Goal: Task Accomplishment & Management: Manage account settings

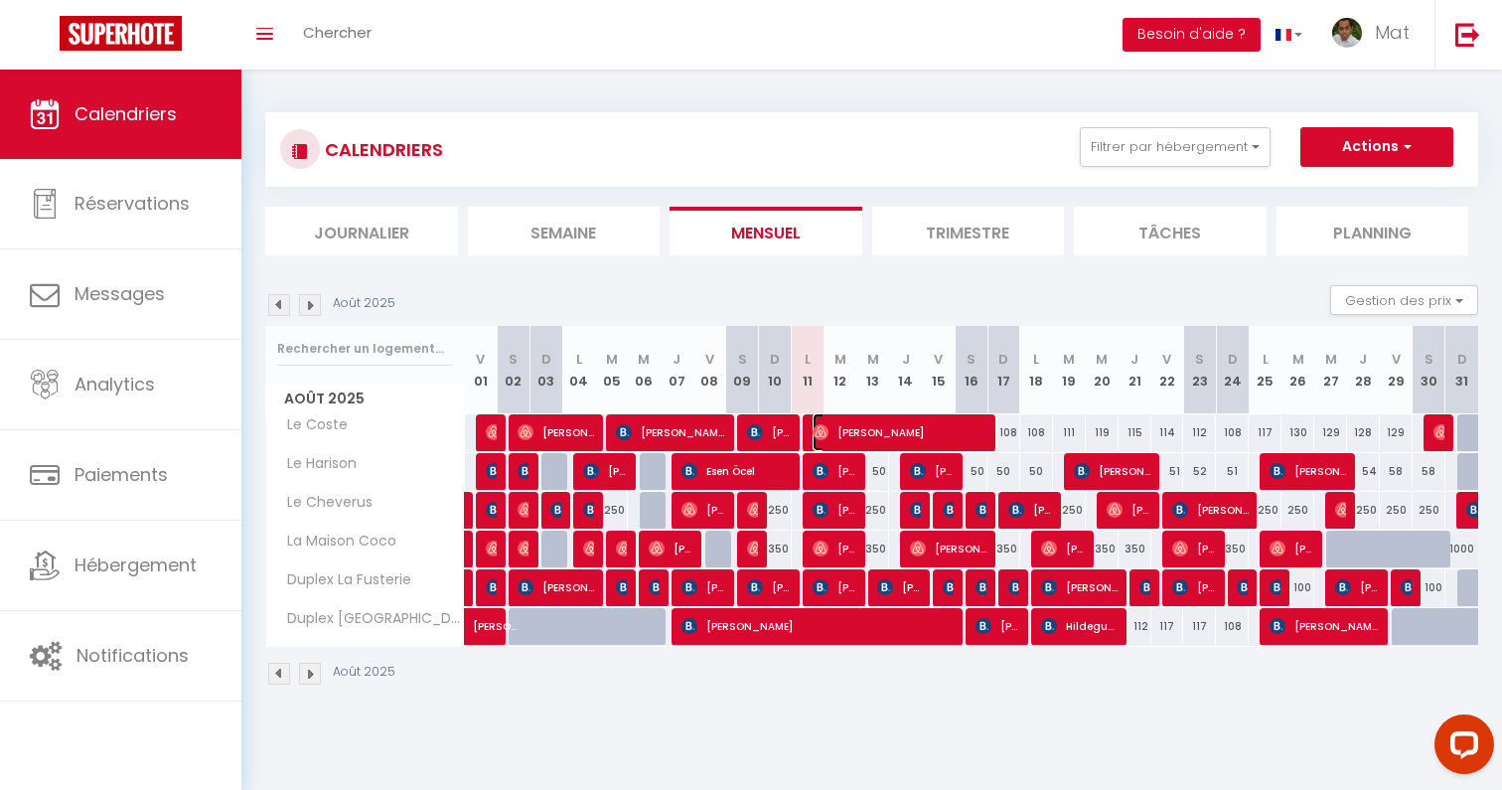
click at [869, 437] on span "[PERSON_NAME]" at bounding box center [899, 432] width 175 height 38
select select "OK"
select select "0"
select select "1"
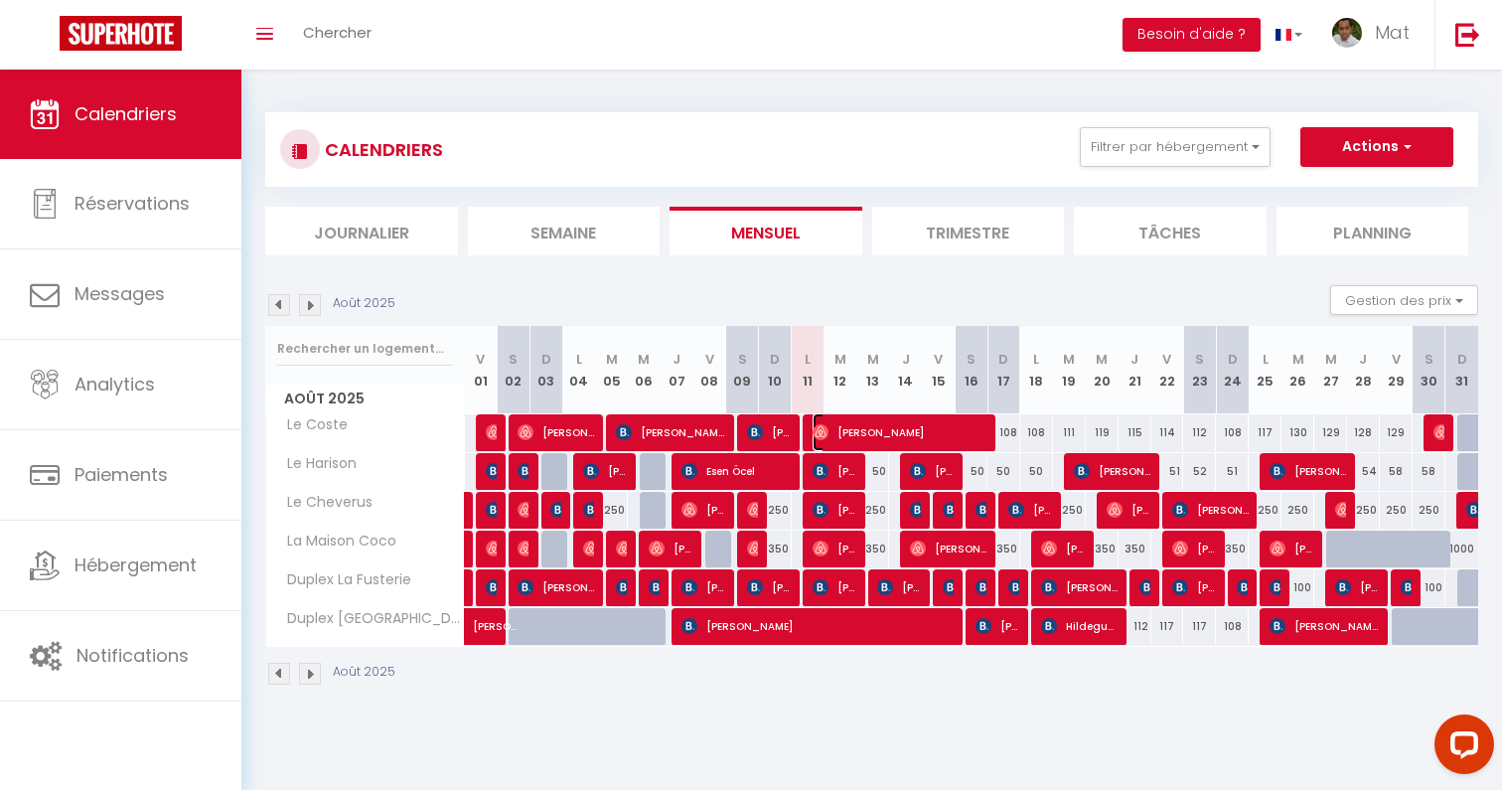
select select "1"
select select
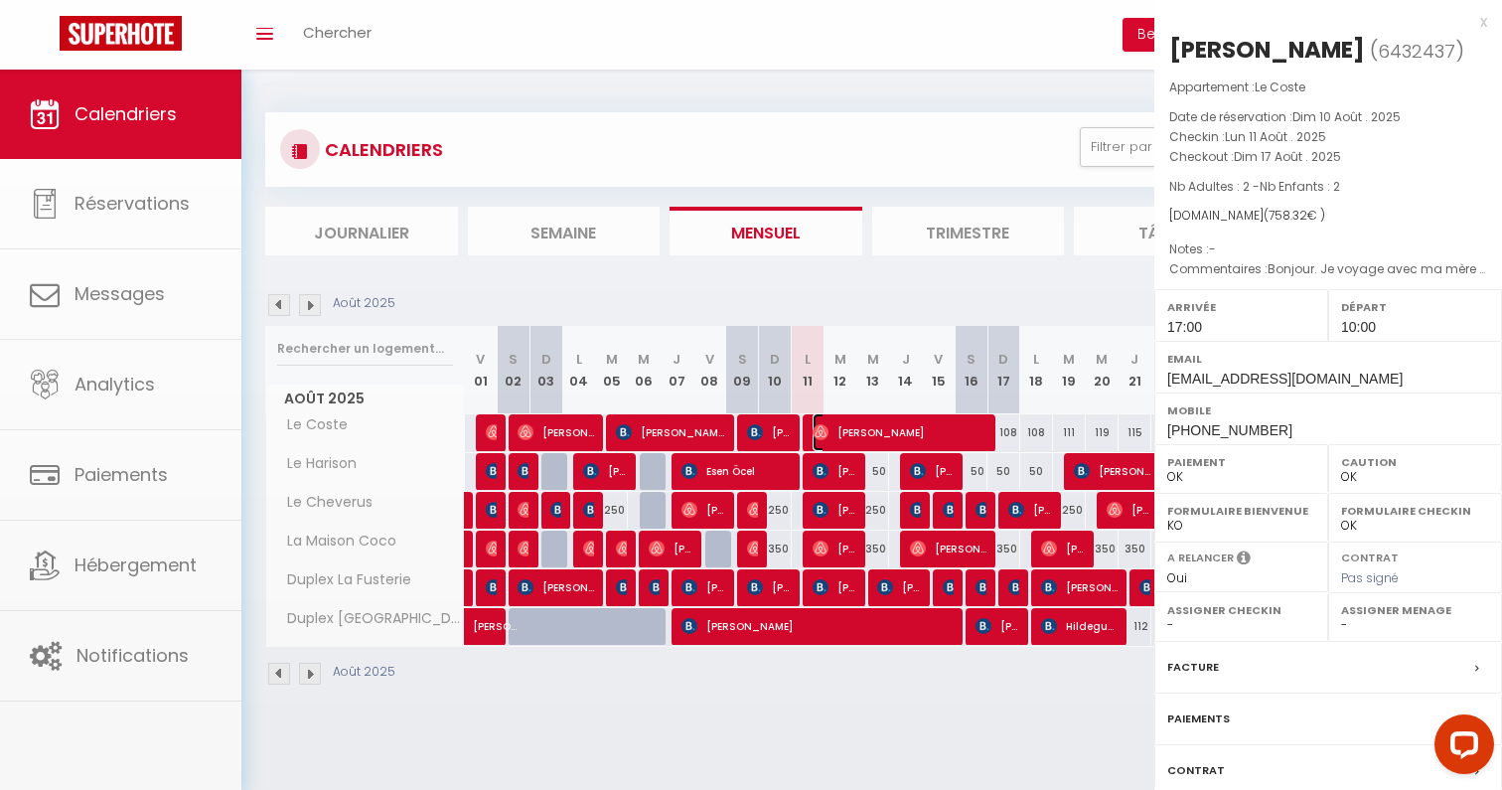
select select "32380"
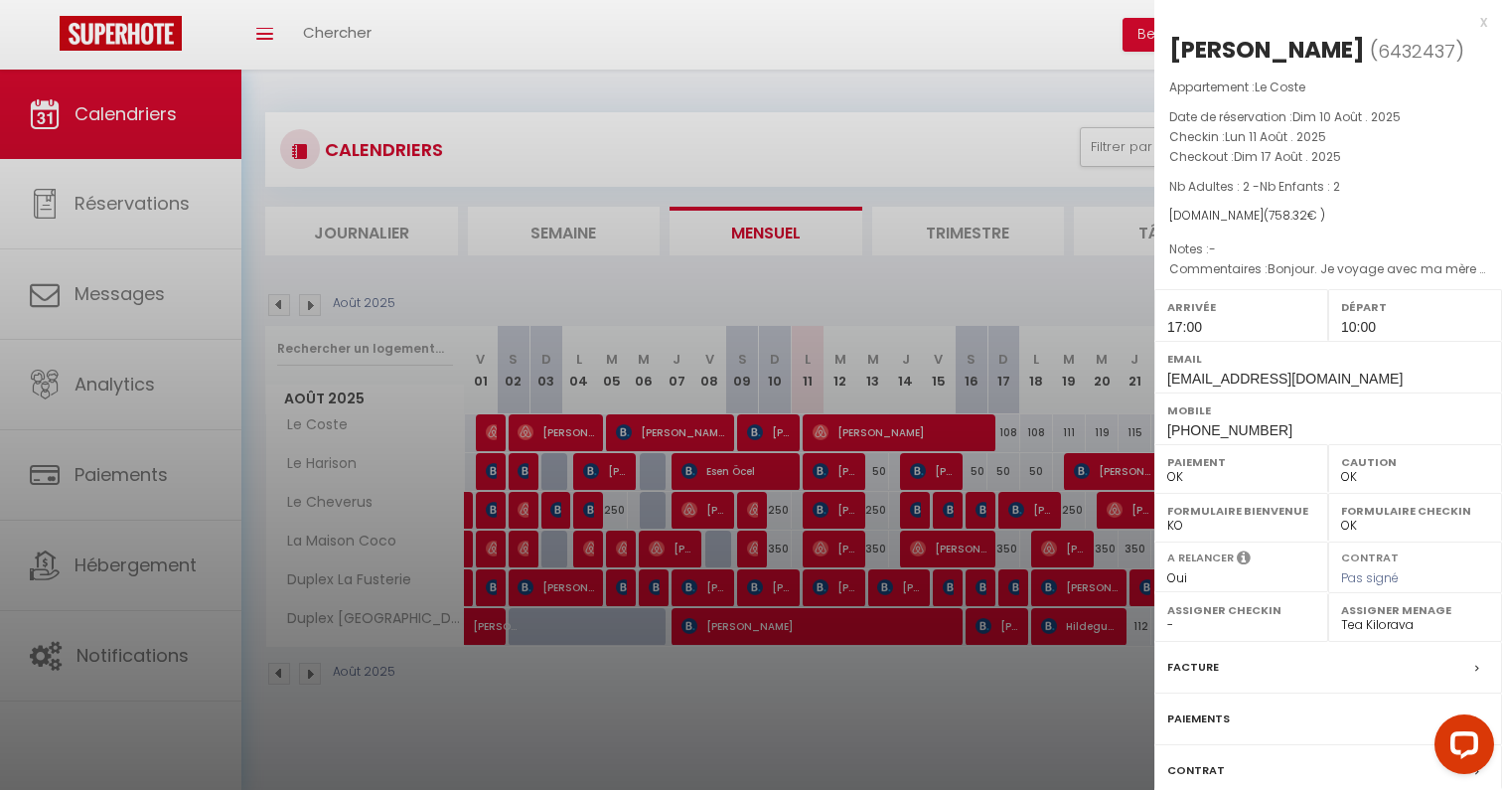
click at [869, 437] on div at bounding box center [751, 395] width 1502 height 790
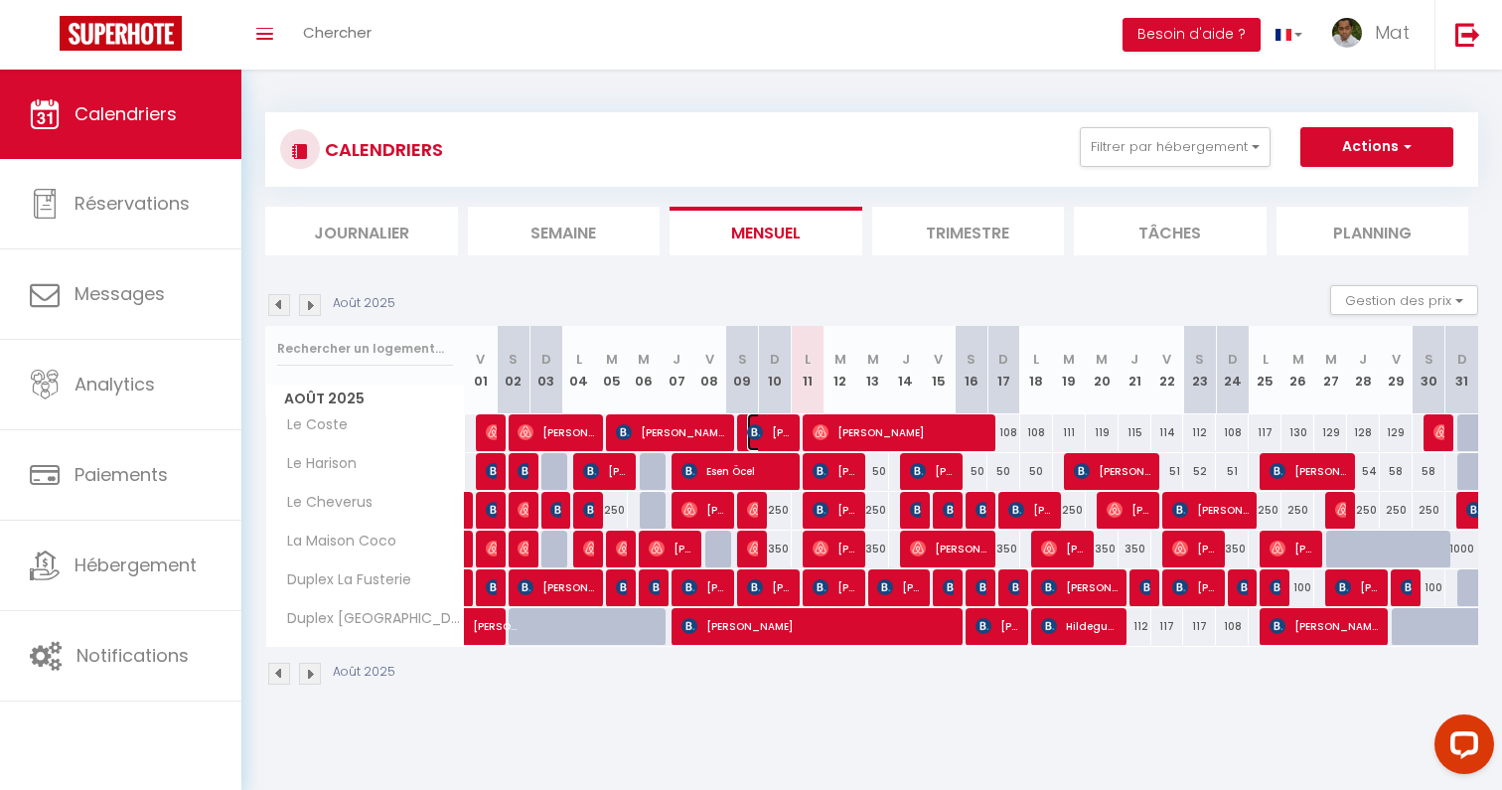
click at [783, 429] on span "[PERSON_NAME]" at bounding box center [769, 432] width 44 height 38
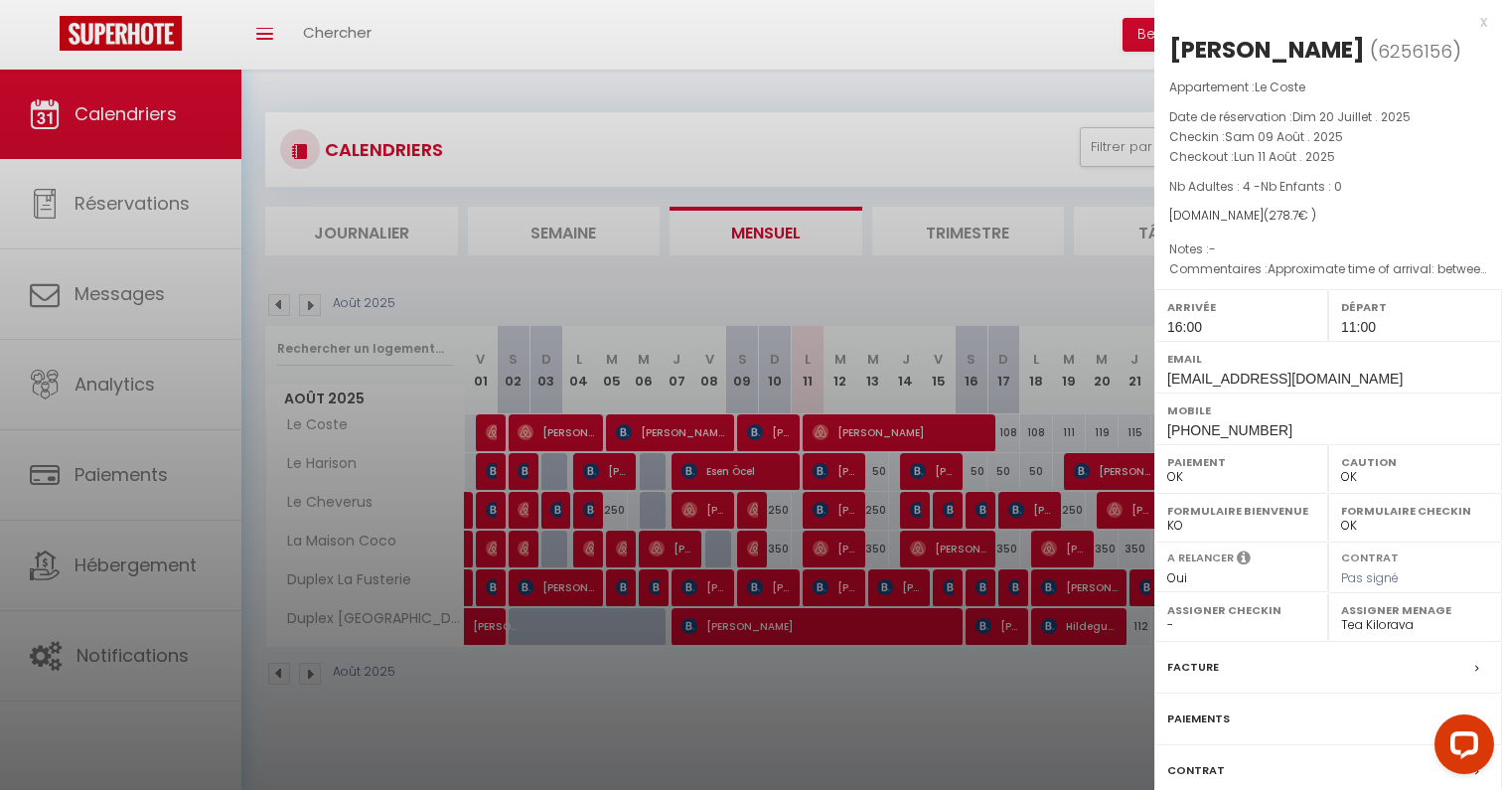
click at [783, 429] on div at bounding box center [751, 395] width 1502 height 790
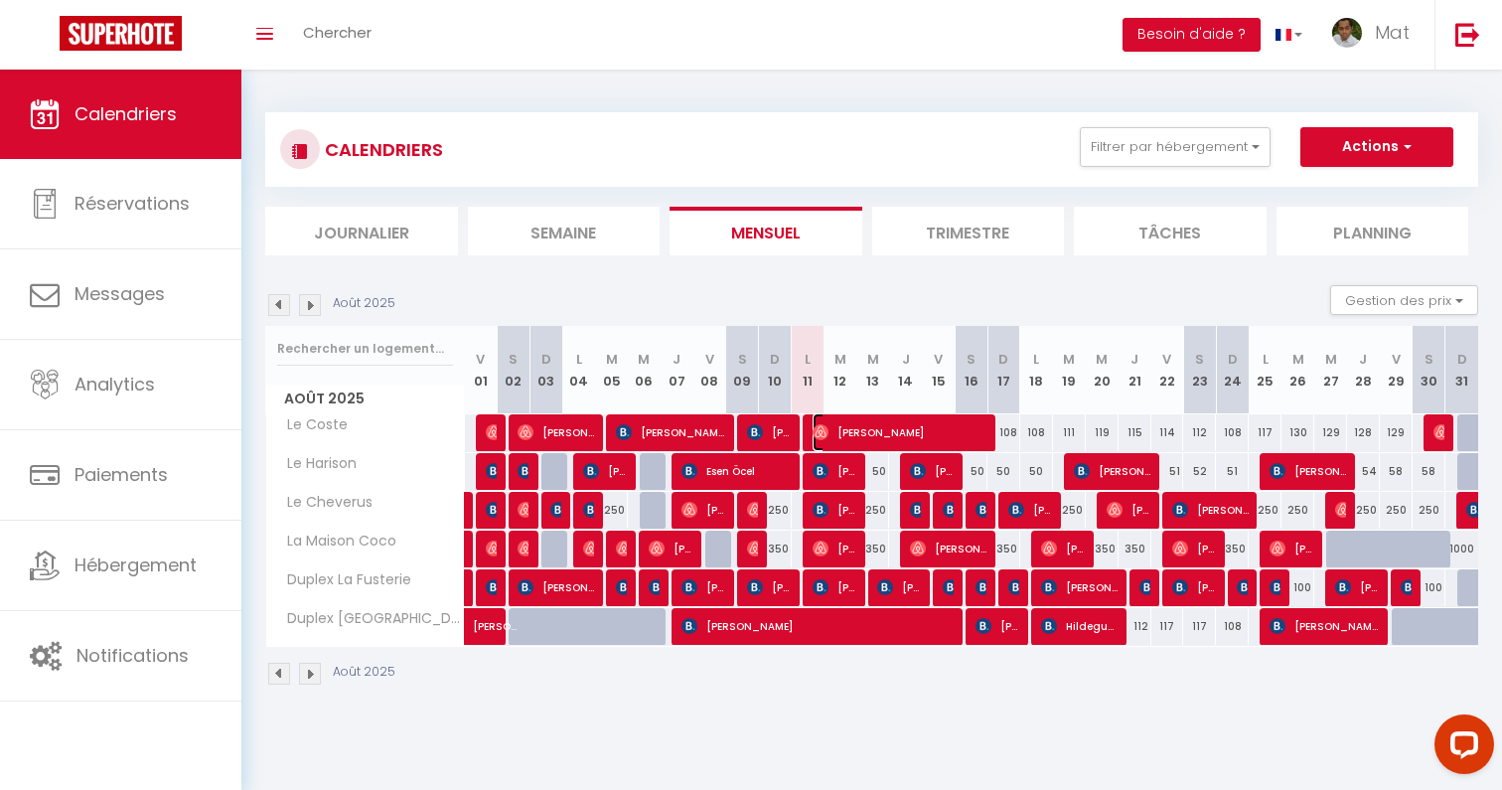
click at [885, 427] on span "[PERSON_NAME]" at bounding box center [899, 432] width 175 height 38
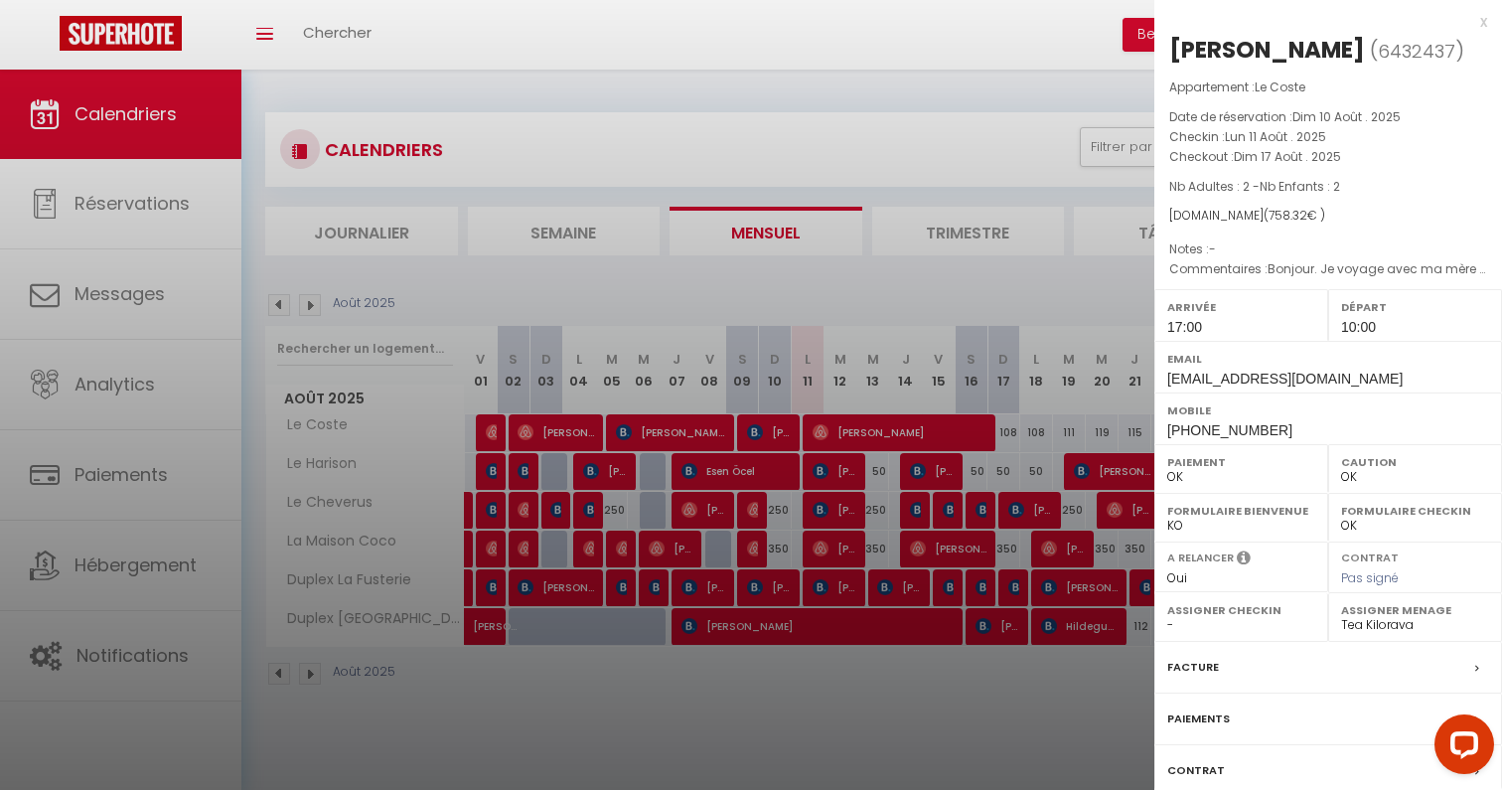
click at [829, 465] on div at bounding box center [751, 395] width 1502 height 790
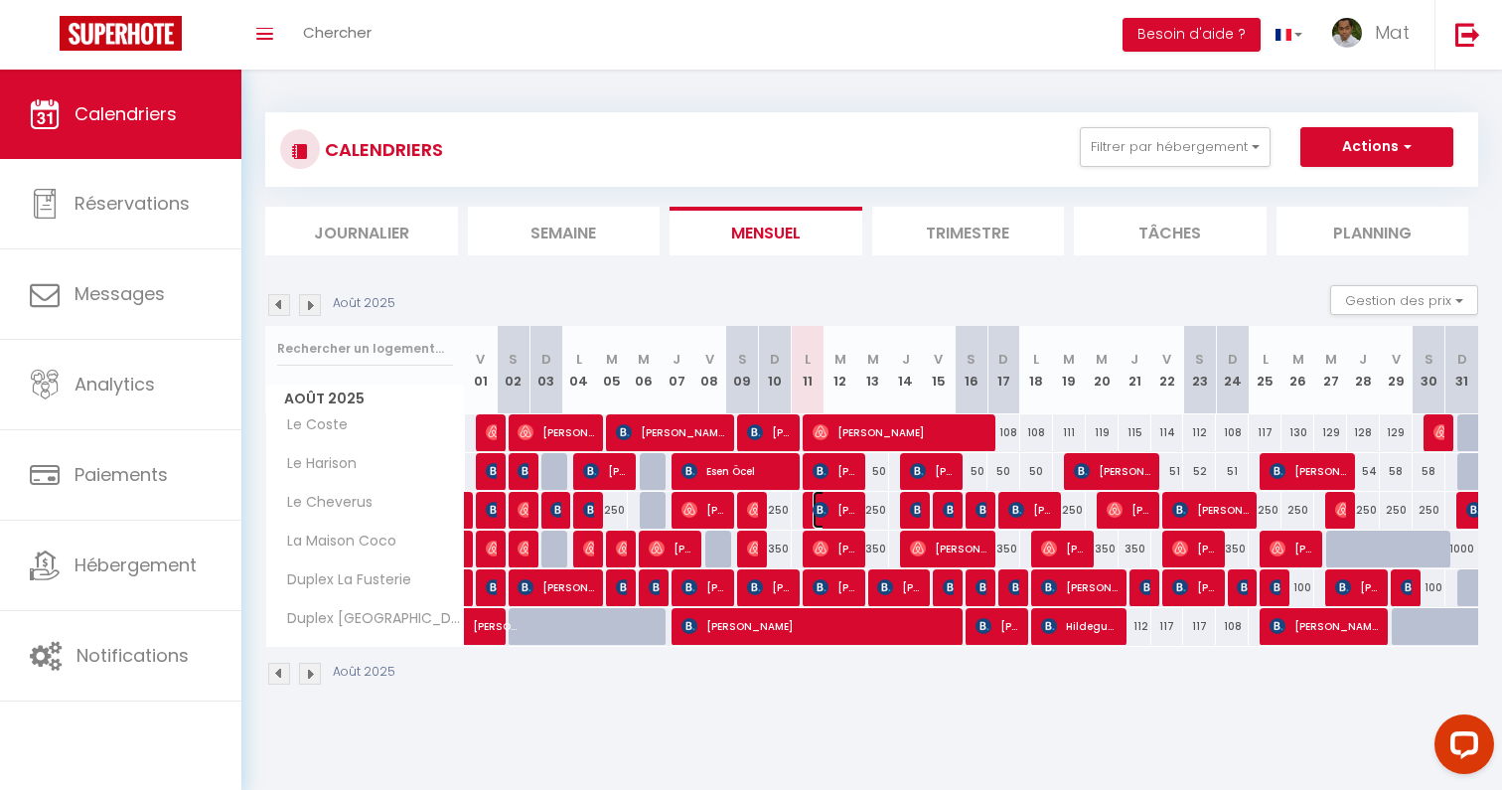
click at [823, 515] on img at bounding box center [820, 510] width 16 height 16
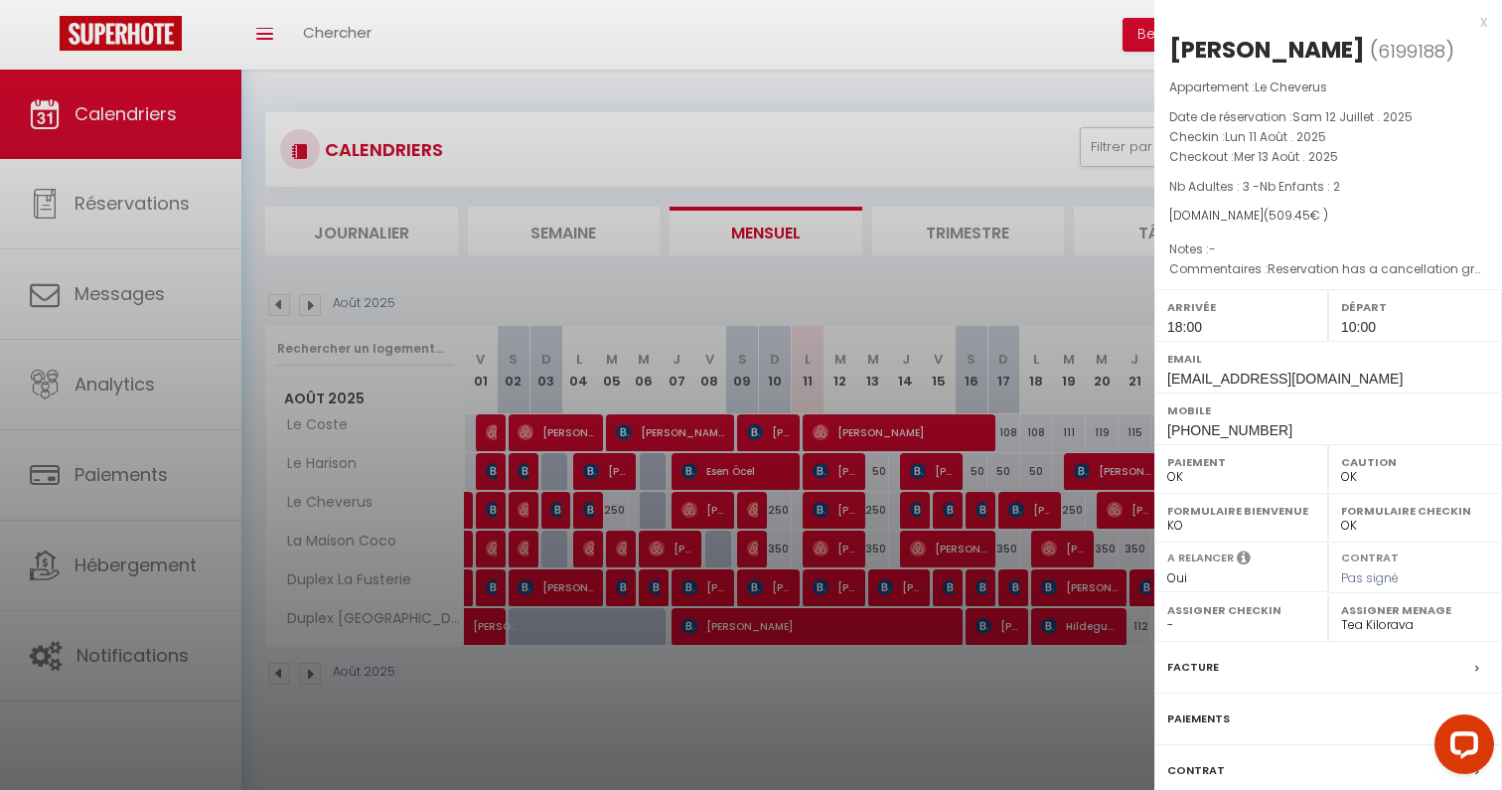
click at [823, 515] on div at bounding box center [751, 395] width 1502 height 790
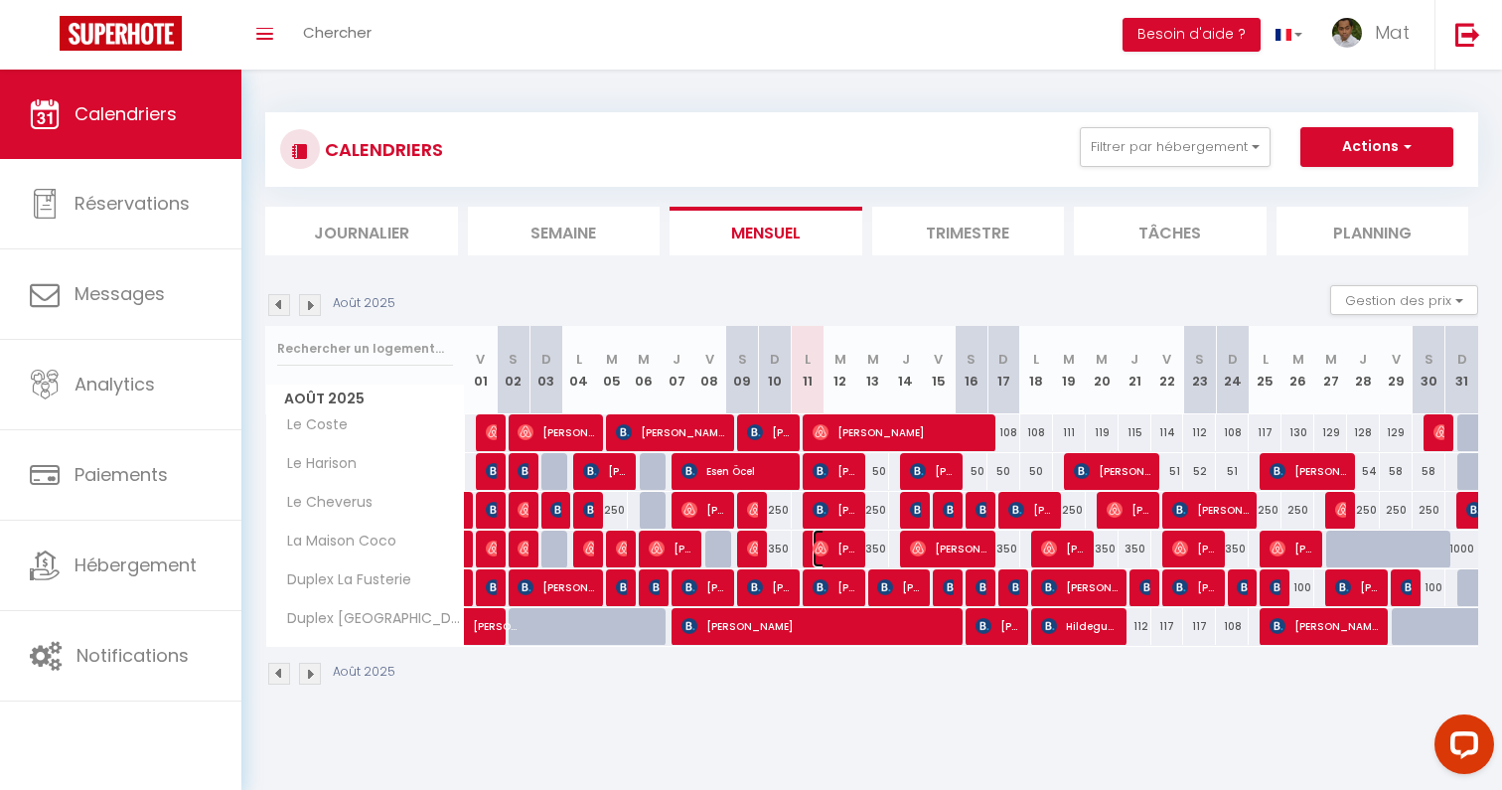
click at [828, 548] on span "[PERSON_NAME]" at bounding box center [834, 548] width 44 height 38
select select "32380"
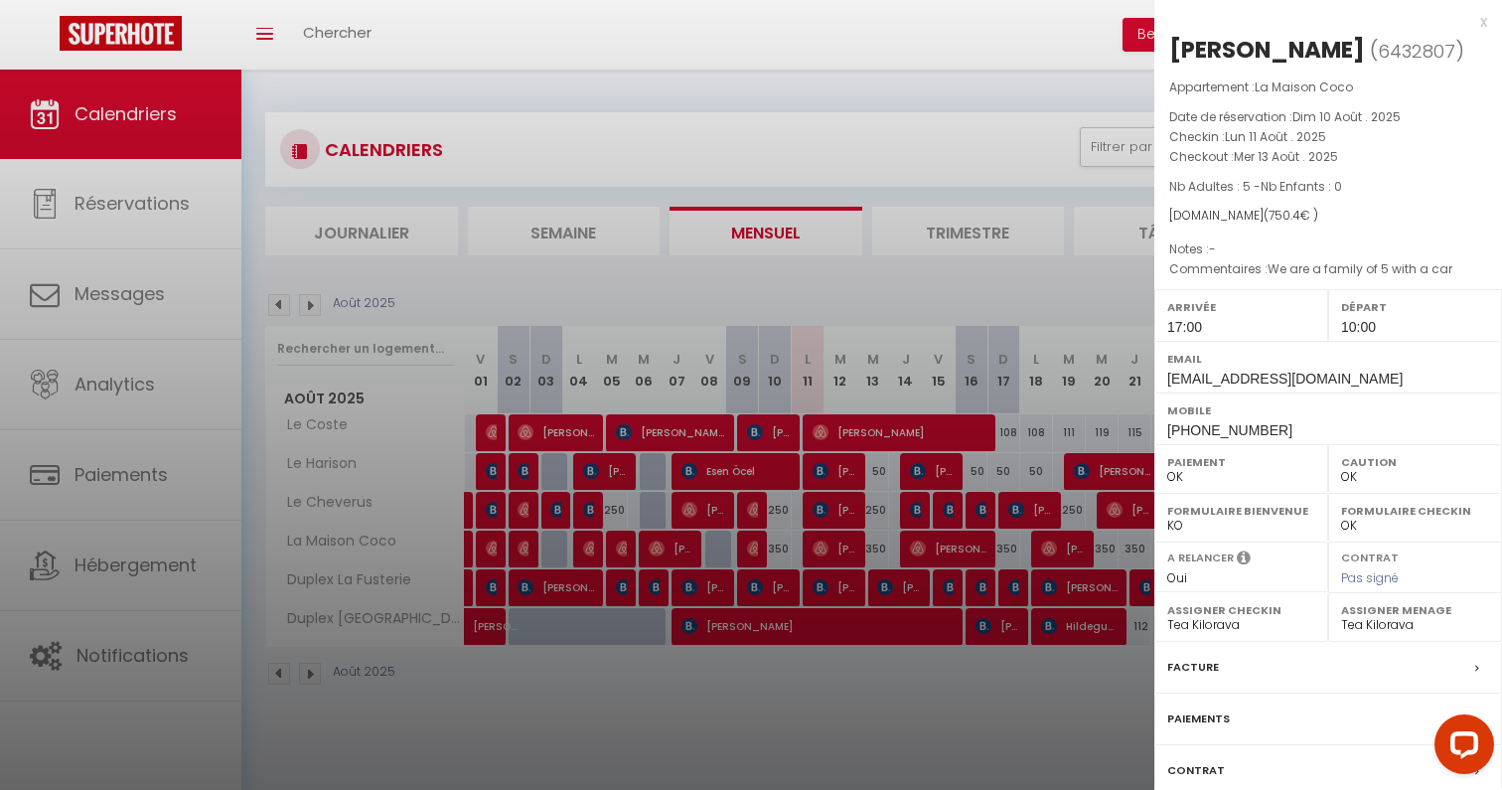
click at [828, 548] on div at bounding box center [751, 395] width 1502 height 790
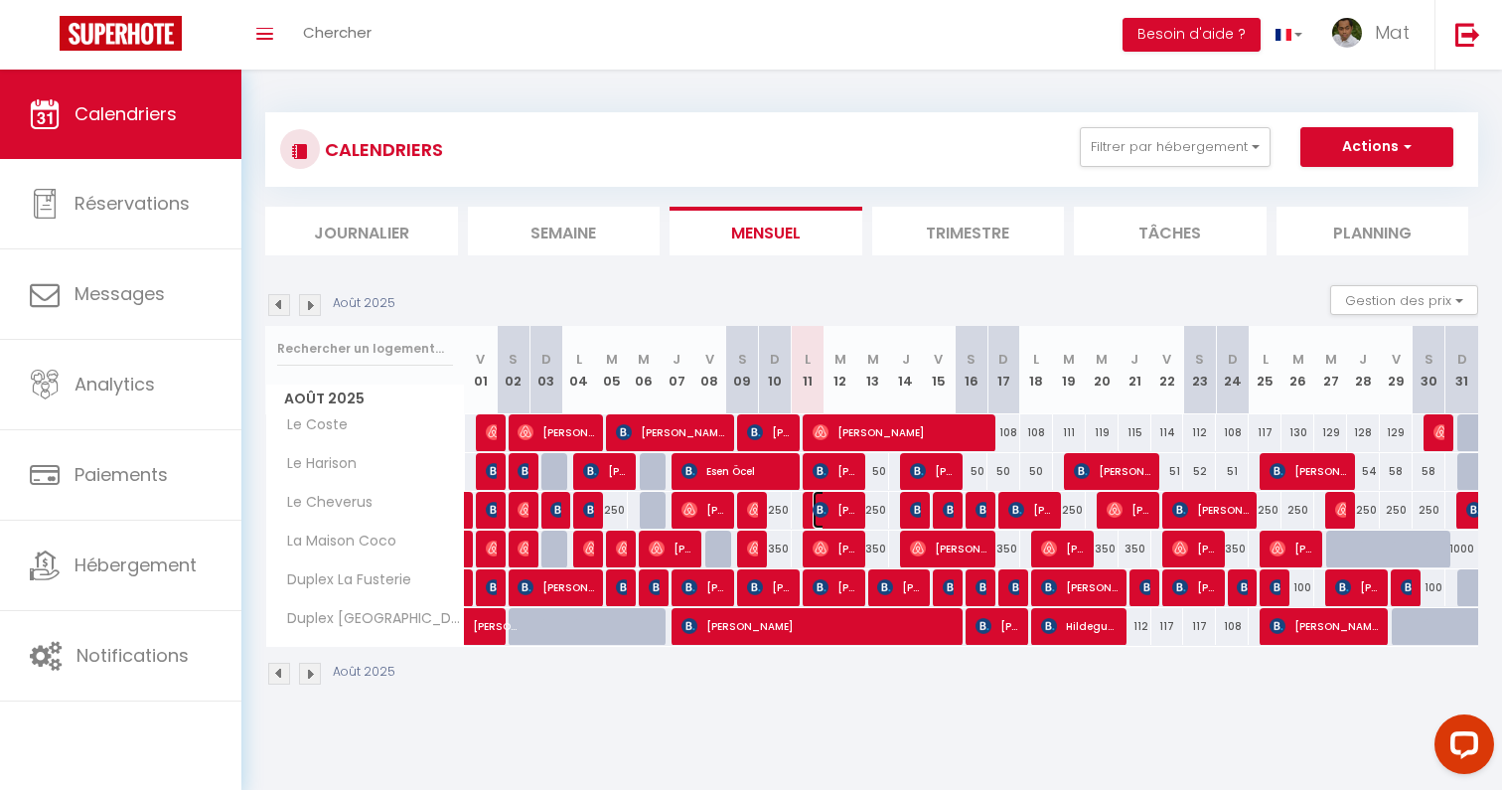
click at [826, 511] on img at bounding box center [820, 510] width 16 height 16
select select
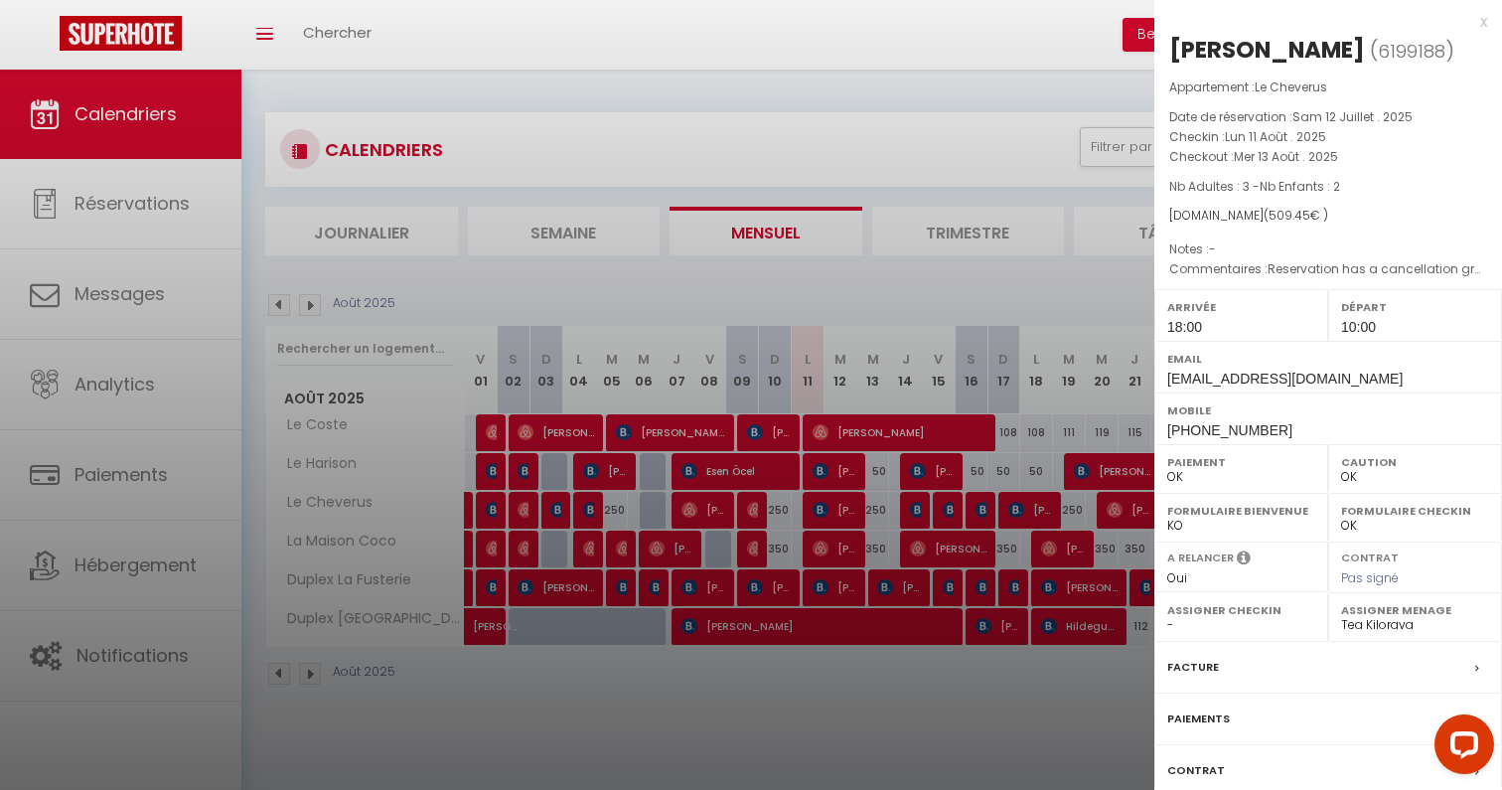
click at [826, 506] on div at bounding box center [751, 395] width 1502 height 790
